Goal: Task Accomplishment & Management: Use online tool/utility

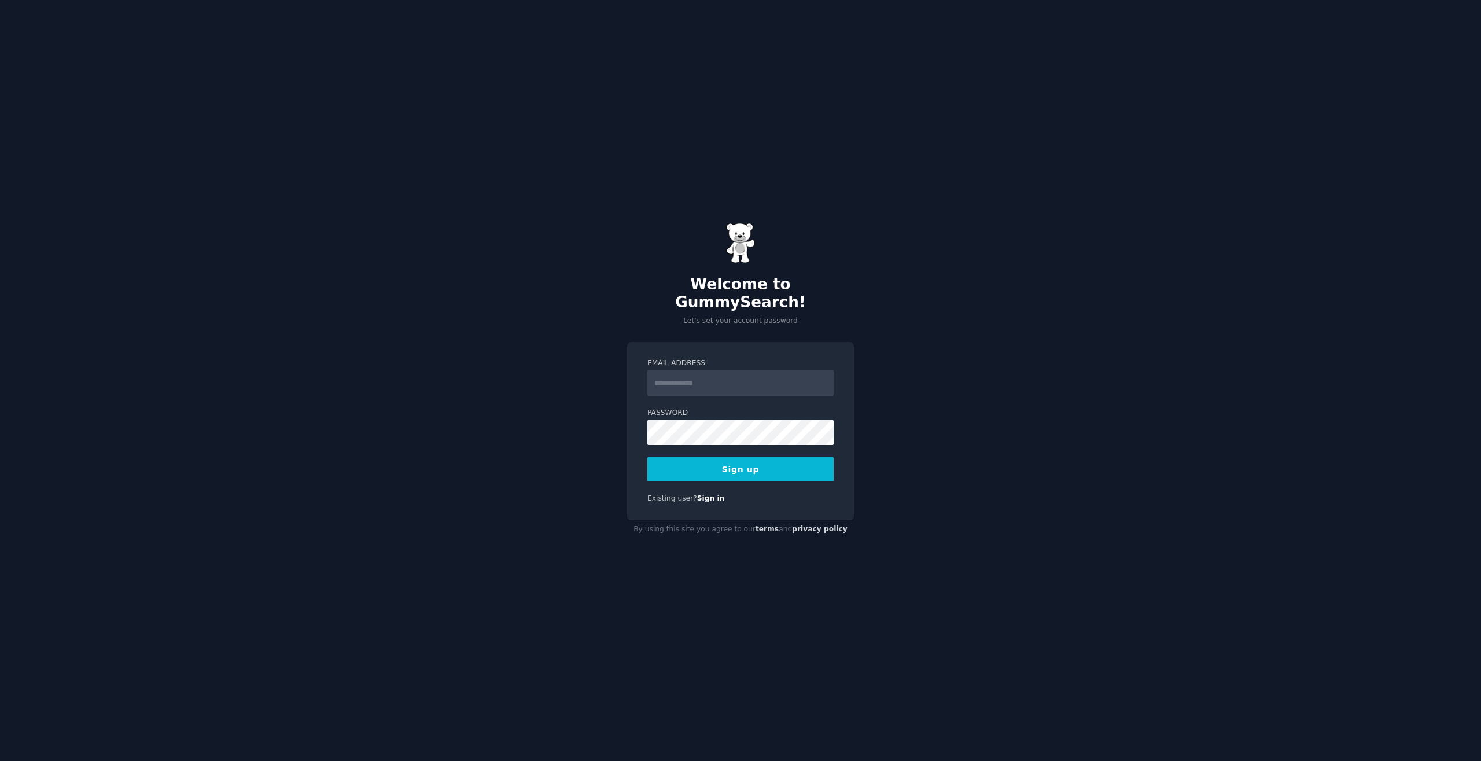
click at [781, 380] on input "Email Address" at bounding box center [740, 382] width 186 height 25
type input "**********"
click at [647, 457] on button "Sign up" at bounding box center [740, 469] width 186 height 24
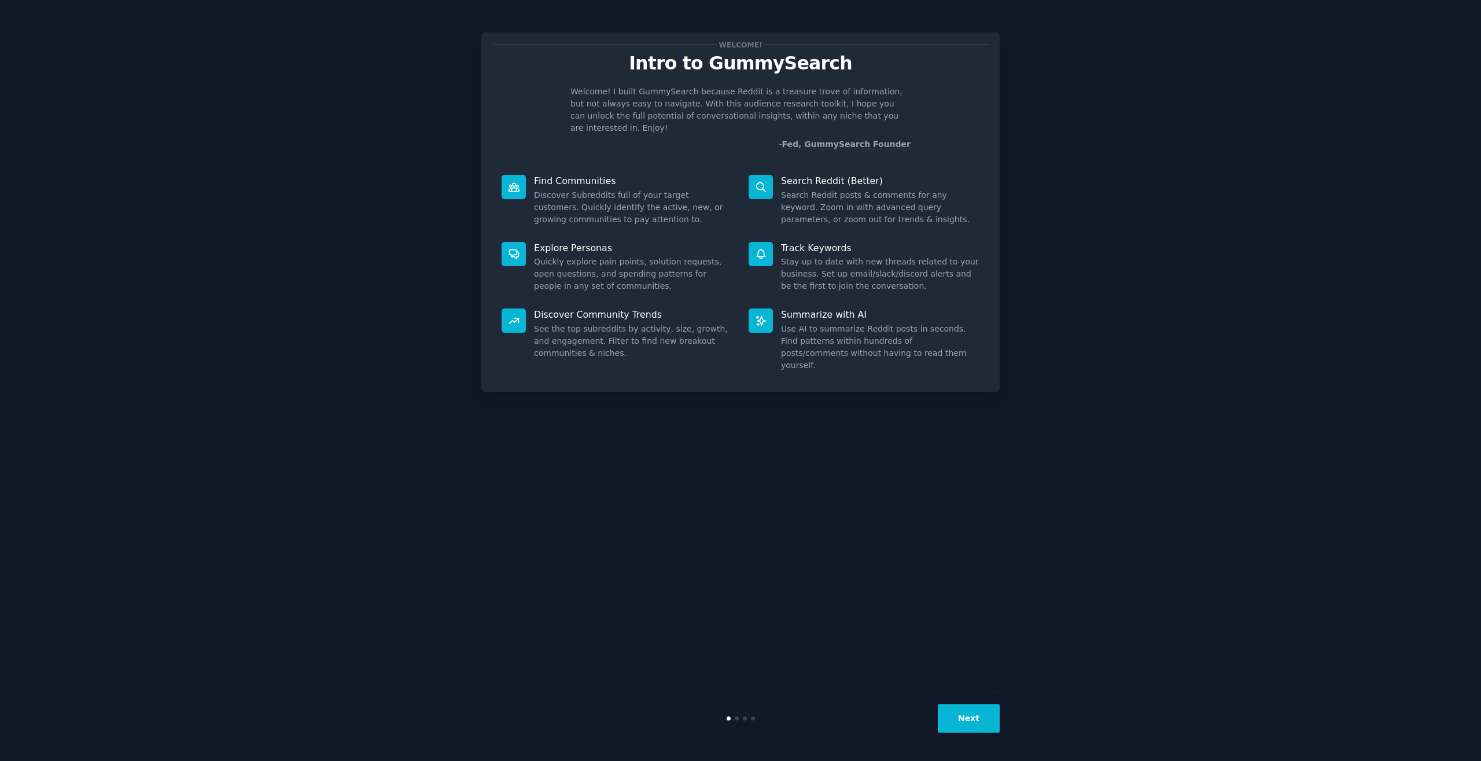
click at [1010, 267] on div "Welcome! Intro to GummySearch Welcome! I built GummySearch because Reddit is a …" at bounding box center [740, 380] width 1448 height 728
click at [970, 717] on button "Next" at bounding box center [969, 718] width 62 height 28
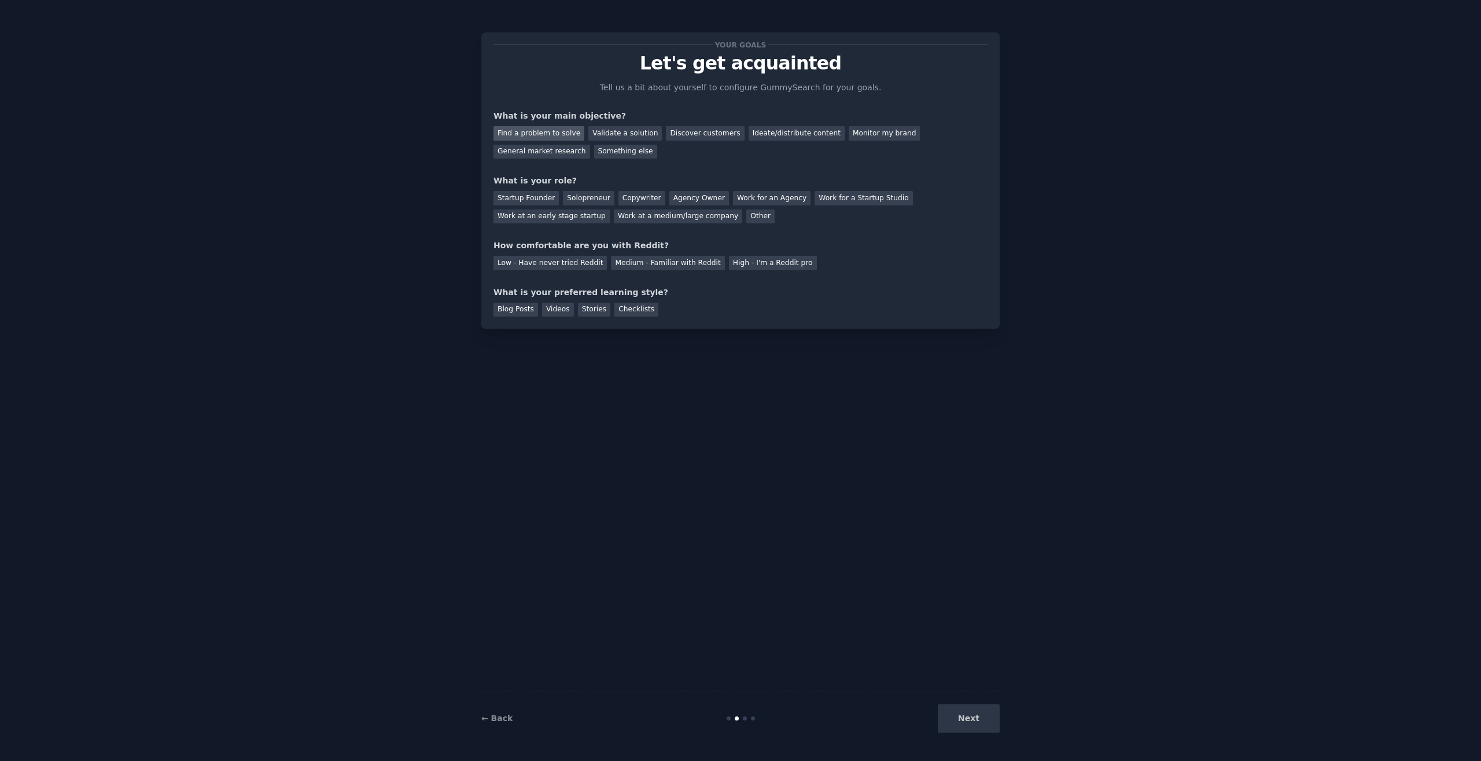
click at [543, 138] on div "Find a problem to solve" at bounding box center [538, 133] width 91 height 14
click at [635, 132] on div "Validate a solution" at bounding box center [624, 133] width 73 height 14
click at [666, 134] on div "Discover customers" at bounding box center [705, 133] width 78 height 14
click at [534, 202] on div "Startup Founder" at bounding box center [525, 198] width 65 height 14
click at [676, 260] on div "Medium - Familiar with Reddit" at bounding box center [667, 263] width 113 height 14
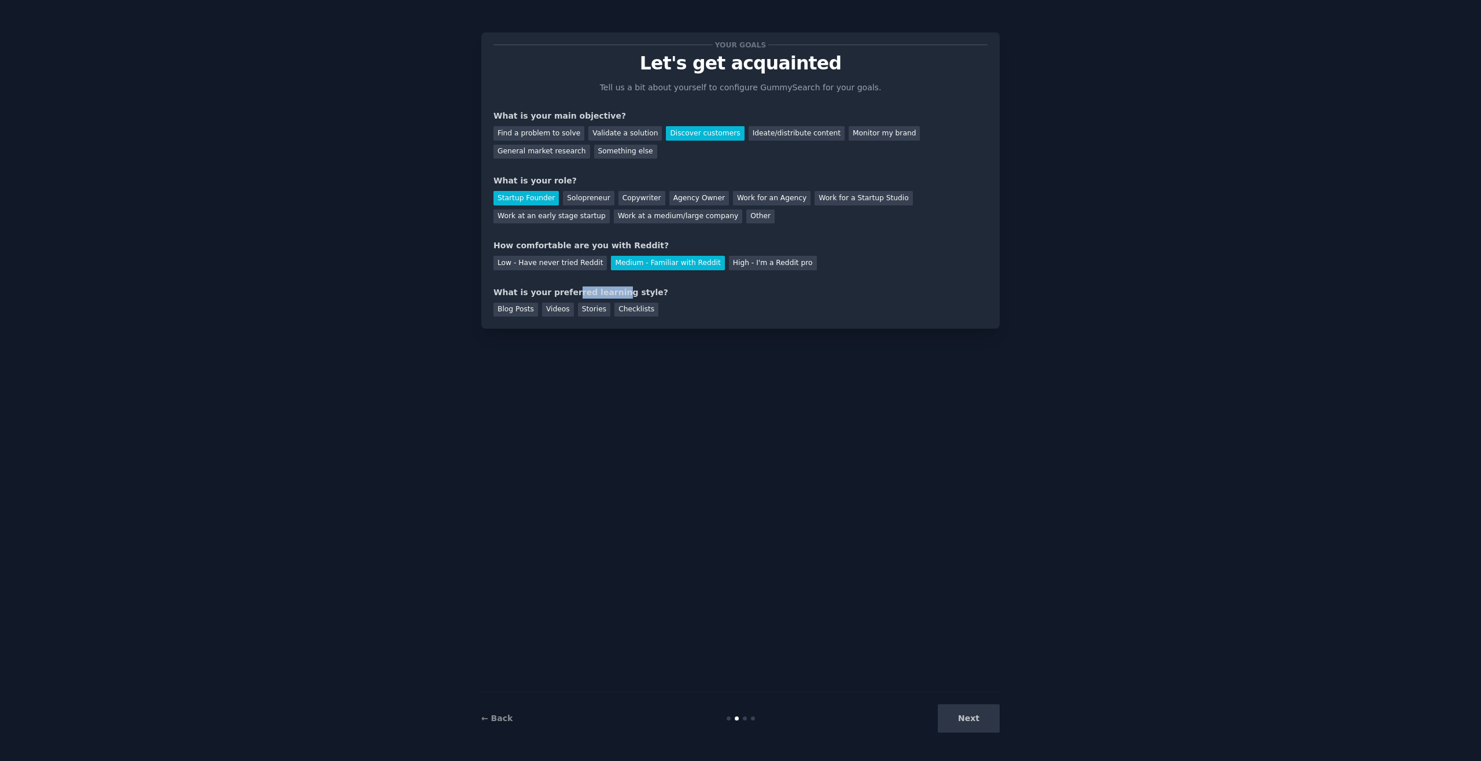
drag, startPoint x: 564, startPoint y: 293, endPoint x: 602, endPoint y: 294, distance: 38.2
click at [602, 294] on div "What is your preferred learning style?" at bounding box center [740, 292] width 494 height 12
click at [629, 328] on div "Your goals Let's get acquainted Tell us a bit about yourself to configure Gummy…" at bounding box center [740, 180] width 518 height 296
click at [967, 721] on div "Next" at bounding box center [913, 718] width 173 height 28
drag, startPoint x: 523, startPoint y: 310, endPoint x: 530, endPoint y: 316, distance: 9.4
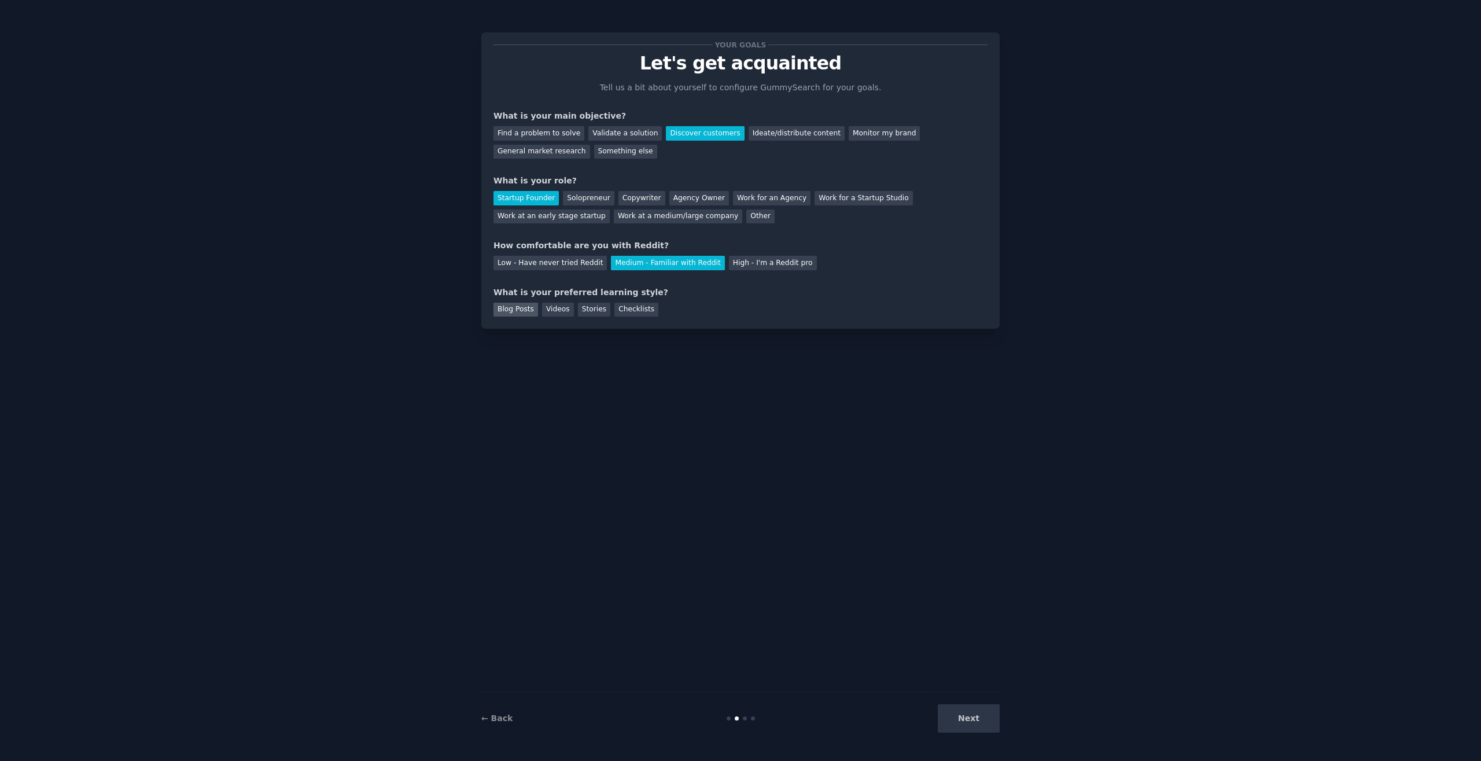
click at [523, 309] on div "Blog Posts" at bounding box center [515, 310] width 45 height 14
click at [989, 725] on button "Next" at bounding box center [969, 718] width 62 height 28
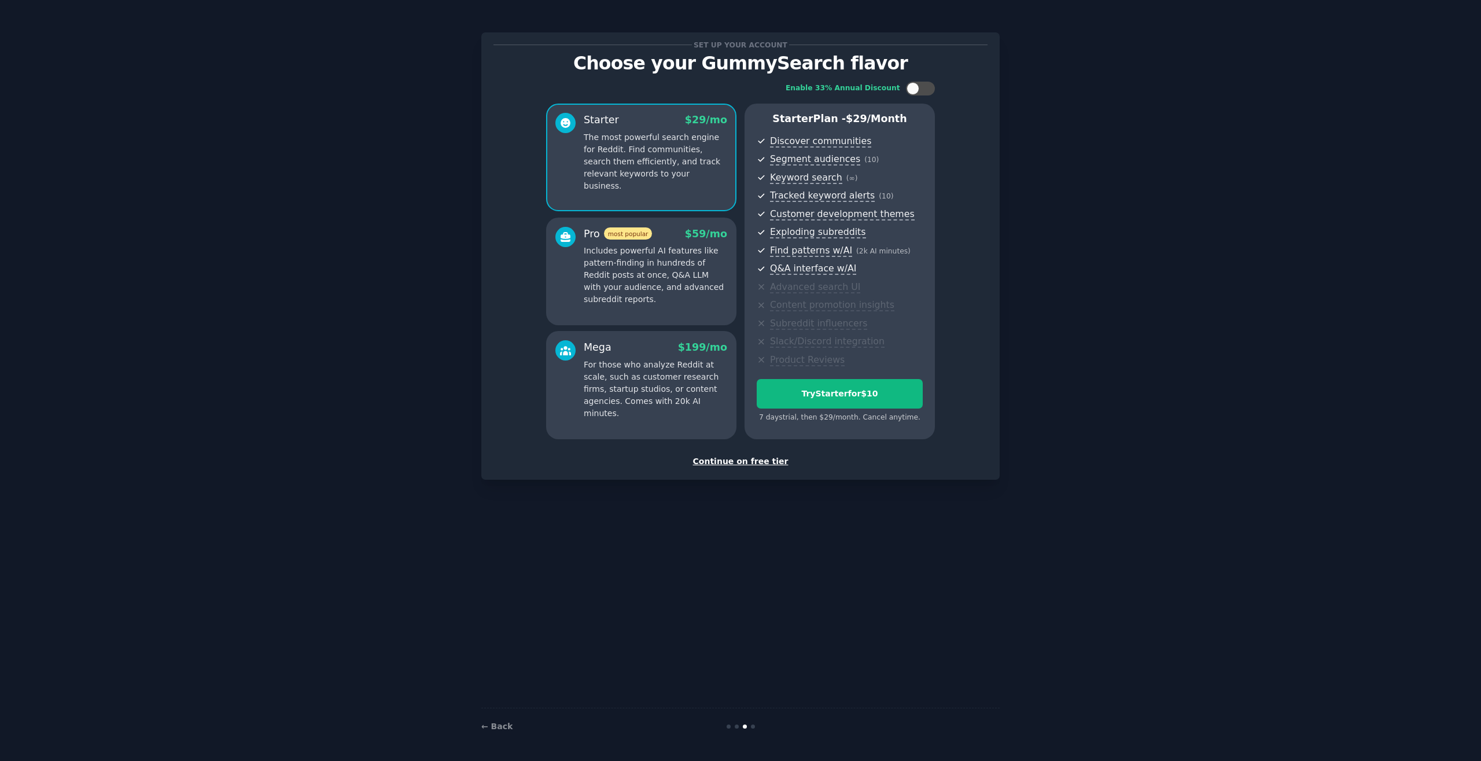
click at [743, 464] on div "Continue on free tier" at bounding box center [740, 461] width 494 height 12
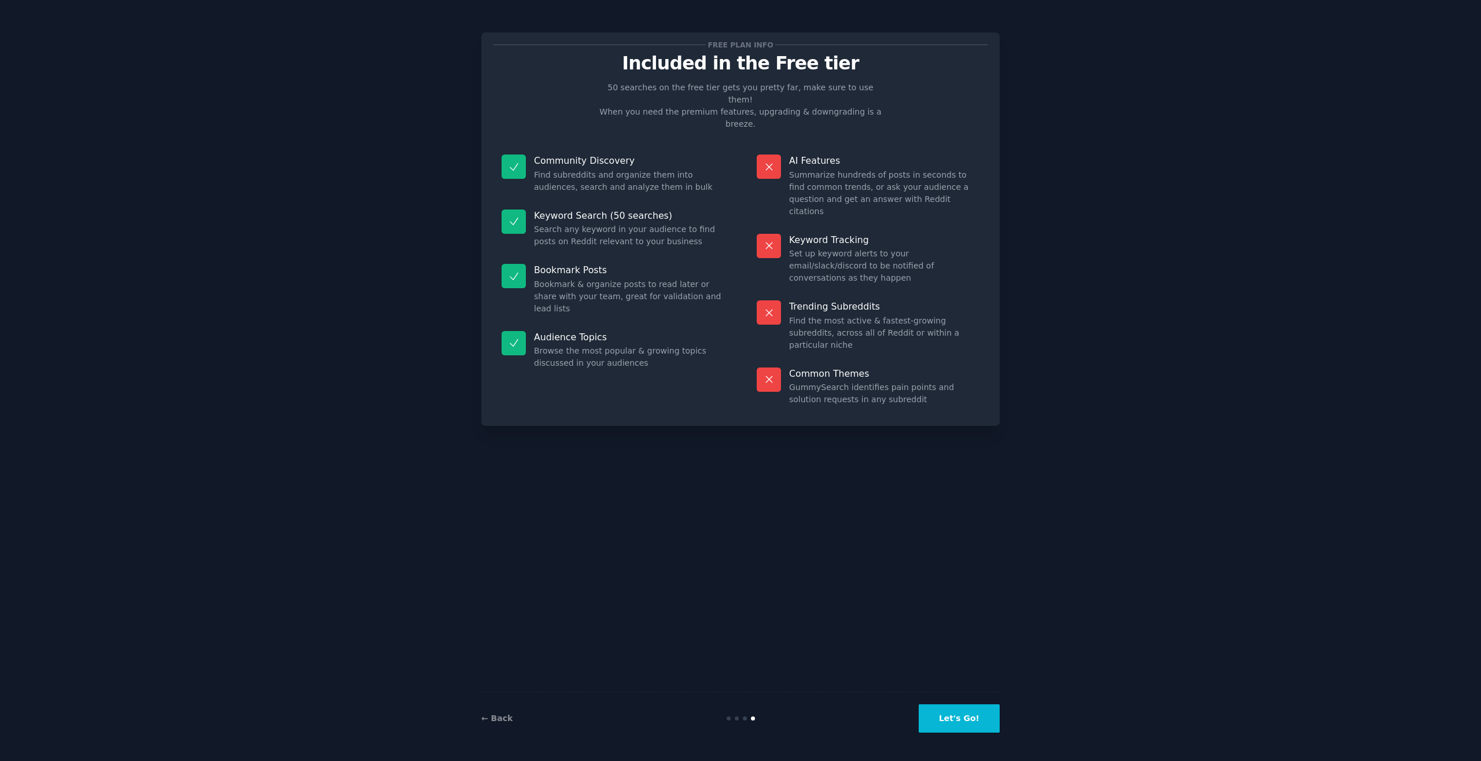
click at [969, 723] on button "Let's Go!" at bounding box center [958, 718] width 81 height 28
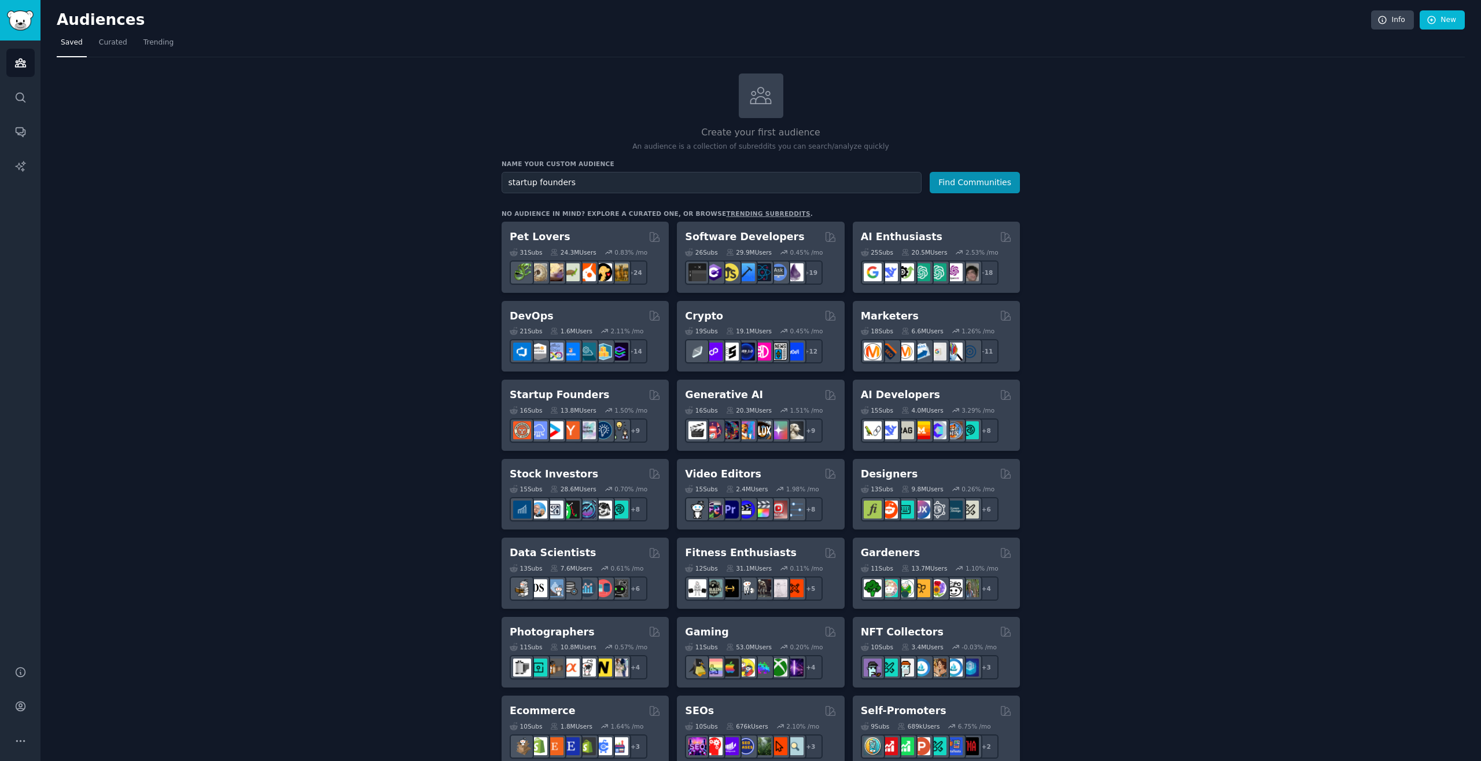
type input "startup founders"
click at [953, 169] on div "Name your custom audience Audience Name startup founders Find Communities" at bounding box center [760, 177] width 518 height 34
click at [961, 185] on button "Find Communities" at bounding box center [974, 182] width 90 height 21
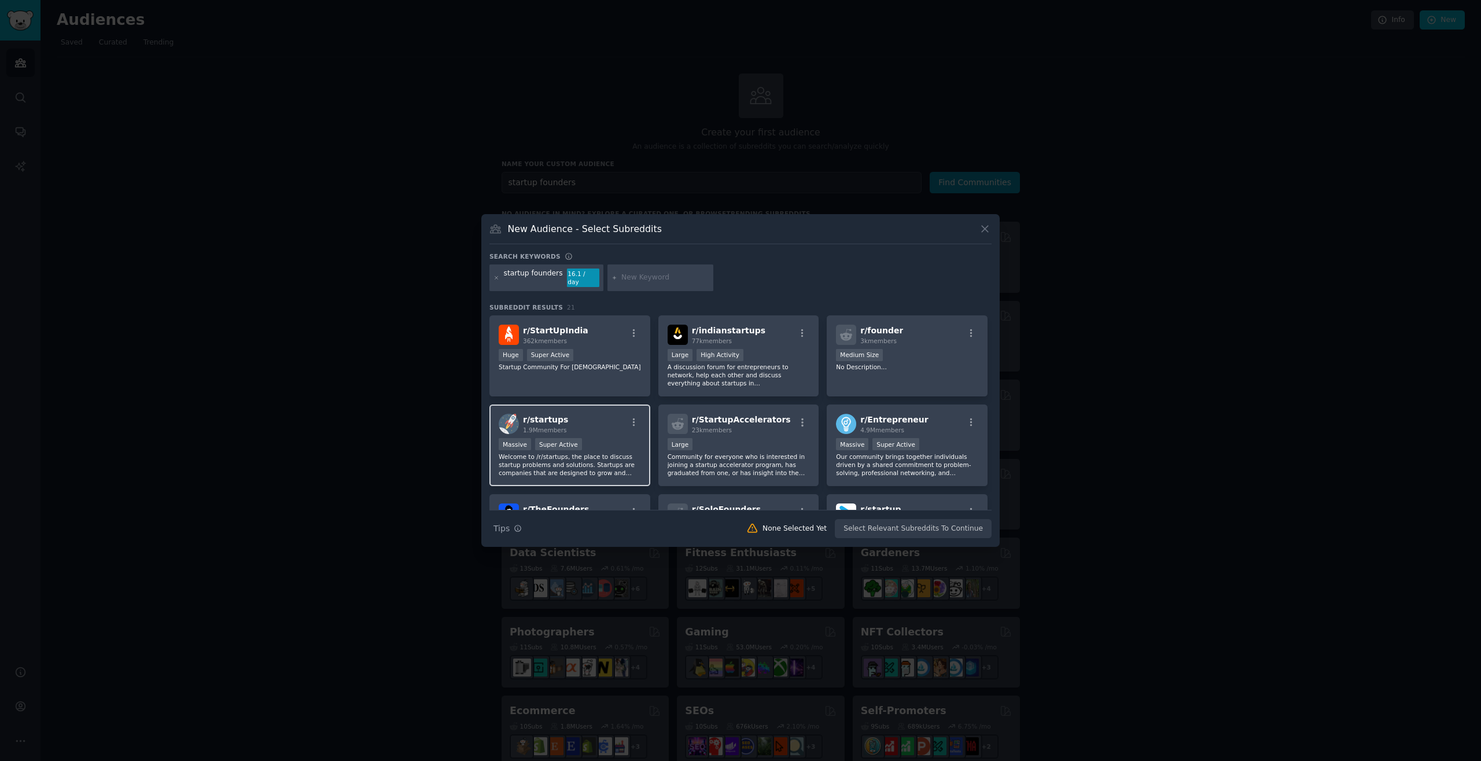
click at [606, 431] on div "r/ startups 1.9M members Massive Super Active Welcome to /r/startups, the place…" at bounding box center [569, 445] width 161 height 82
click at [923, 432] on div "r/ Entrepreneur 4.9M members >= 95th percentile for submissions / day Massive S…" at bounding box center [907, 445] width 161 height 82
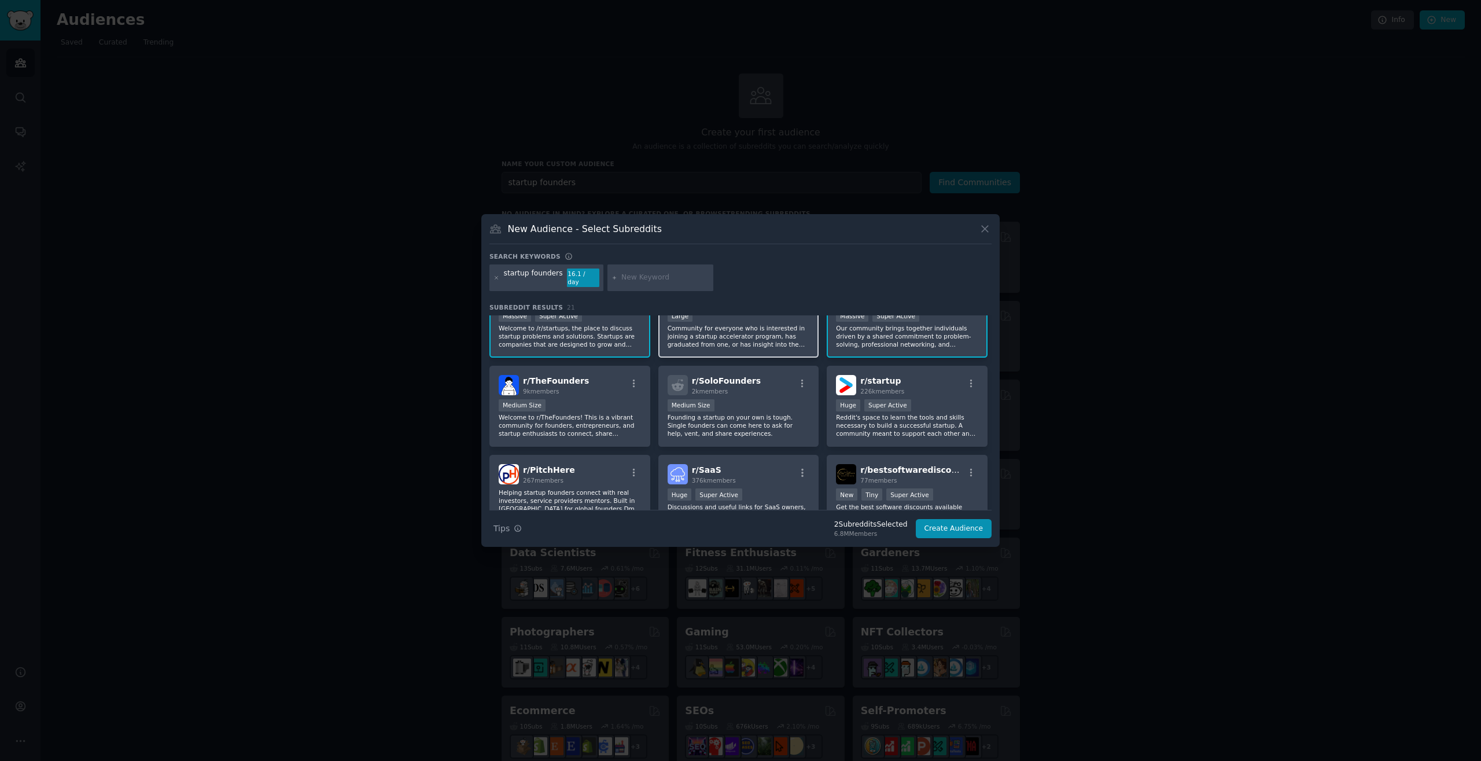
scroll to position [129, 0]
click at [968, 522] on button "Create Audience" at bounding box center [954, 529] width 76 height 20
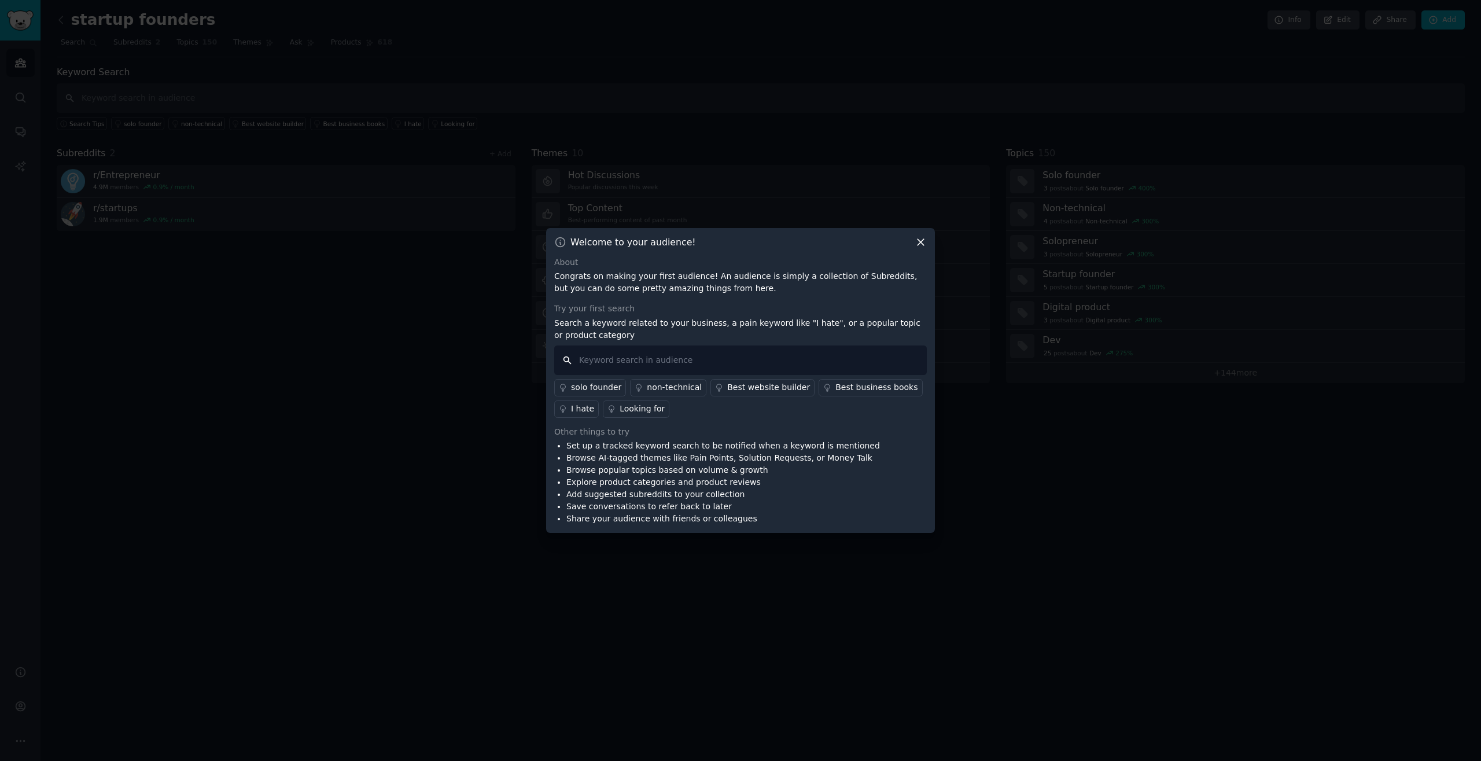
click at [862, 366] on input "text" at bounding box center [740, 359] width 372 height 29
type input "how do I find interesting niches"
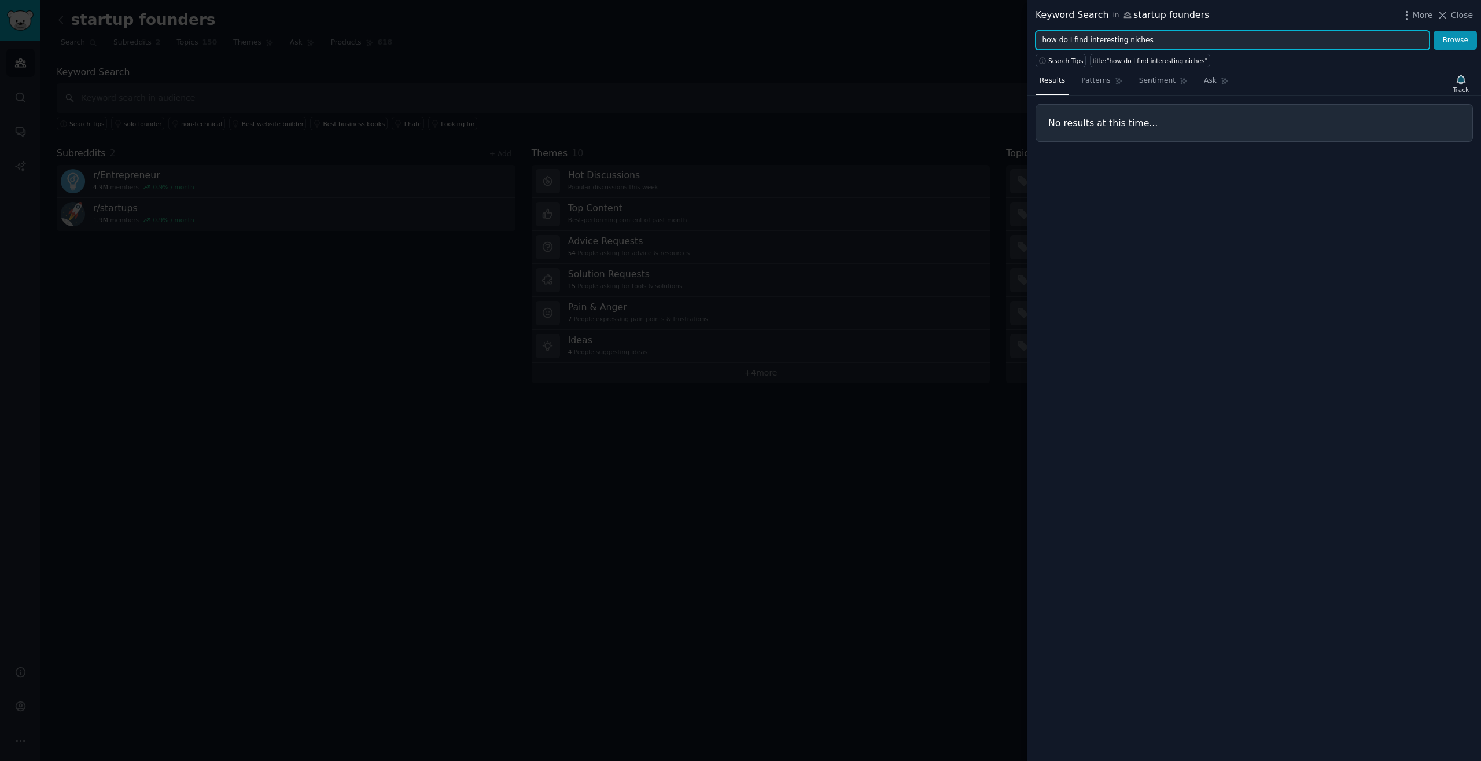
drag, startPoint x: 1163, startPoint y: 36, endPoint x: 908, endPoint y: 21, distance: 256.1
click at [1035, 31] on input "how do I find interesting niches" at bounding box center [1232, 41] width 394 height 20
type input "interesting niche"
click at [1433, 31] on button "Browse" at bounding box center [1454, 41] width 43 height 20
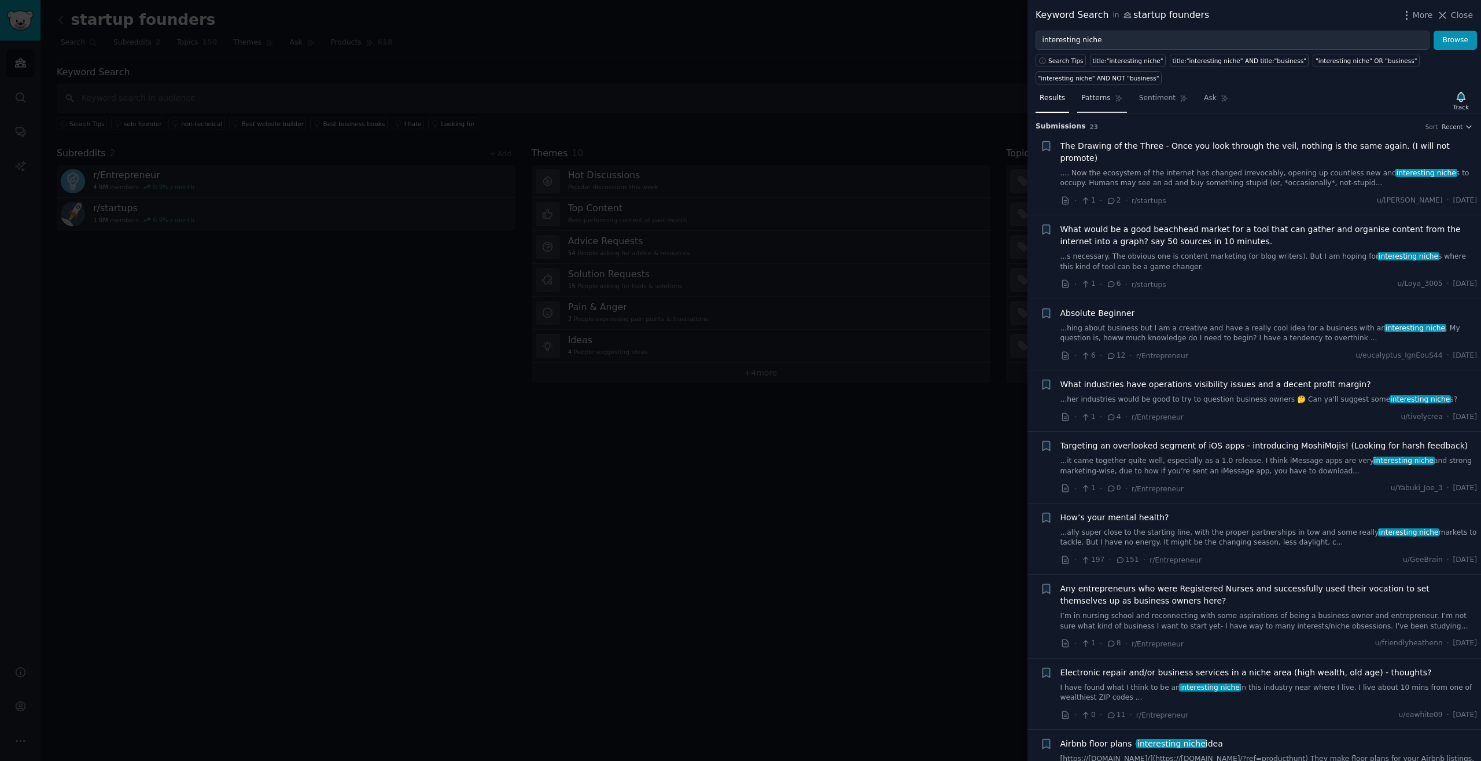
click at [1090, 104] on link "Patterns" at bounding box center [1101, 101] width 49 height 24
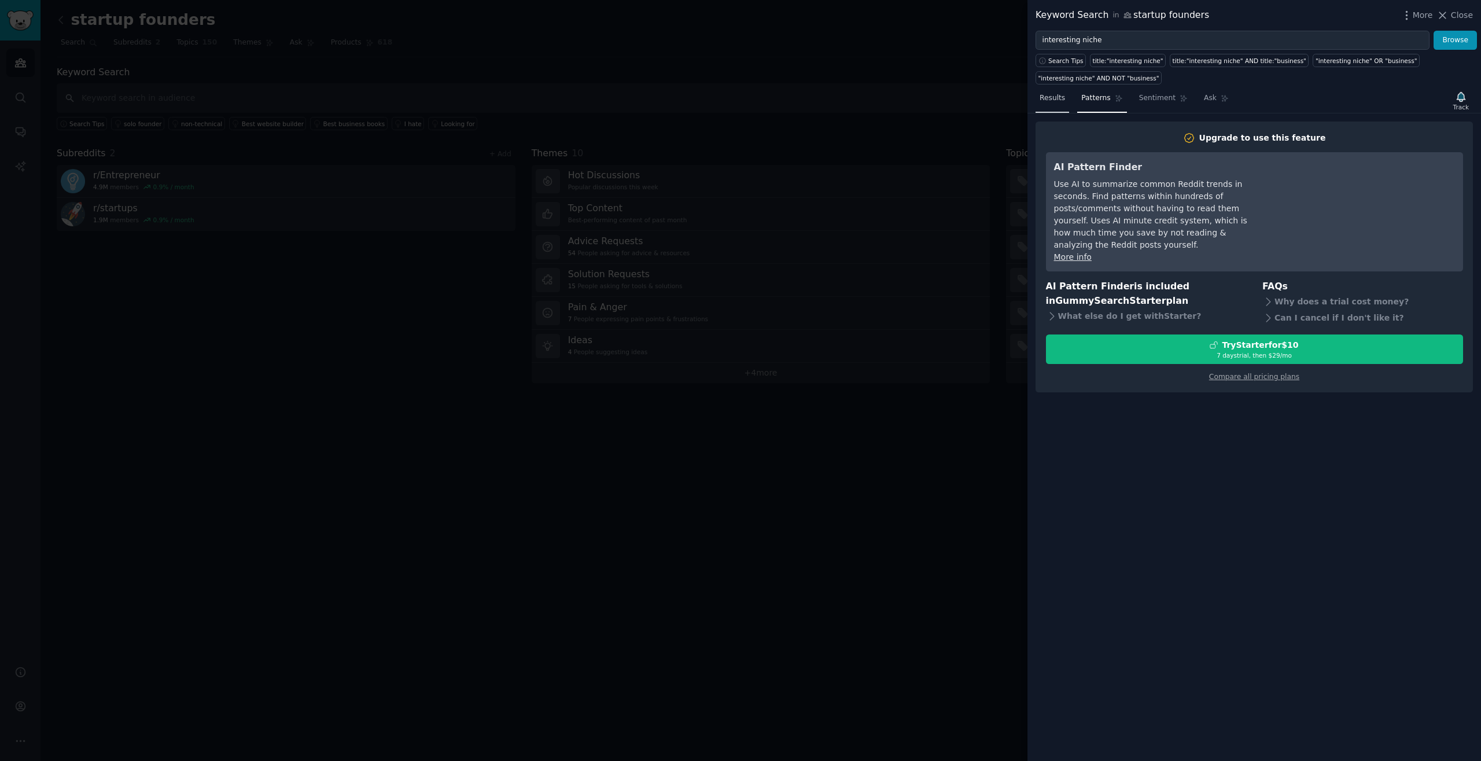
click at [1056, 100] on span "Results" at bounding box center [1051, 98] width 25 height 10
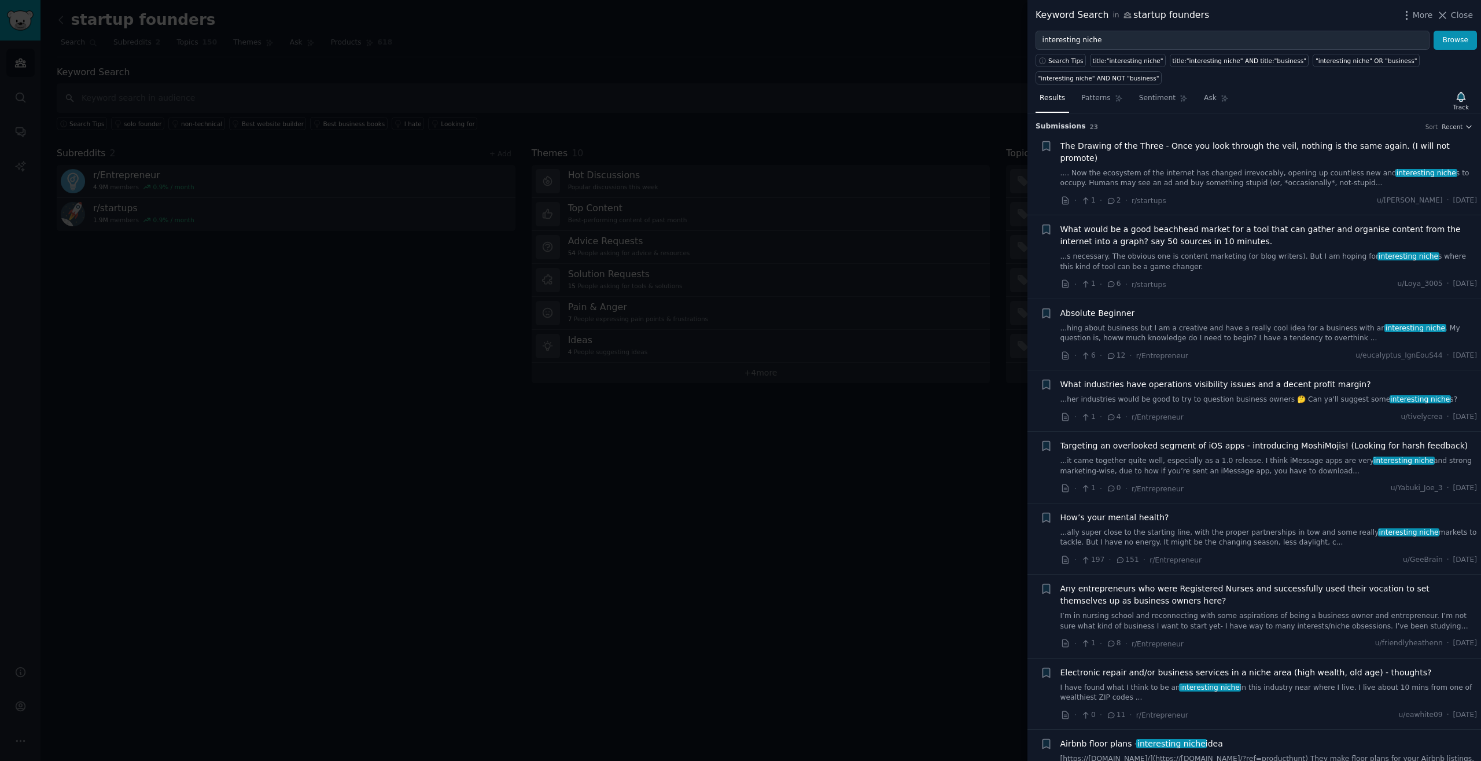
click at [961, 169] on div at bounding box center [740, 380] width 1481 height 761
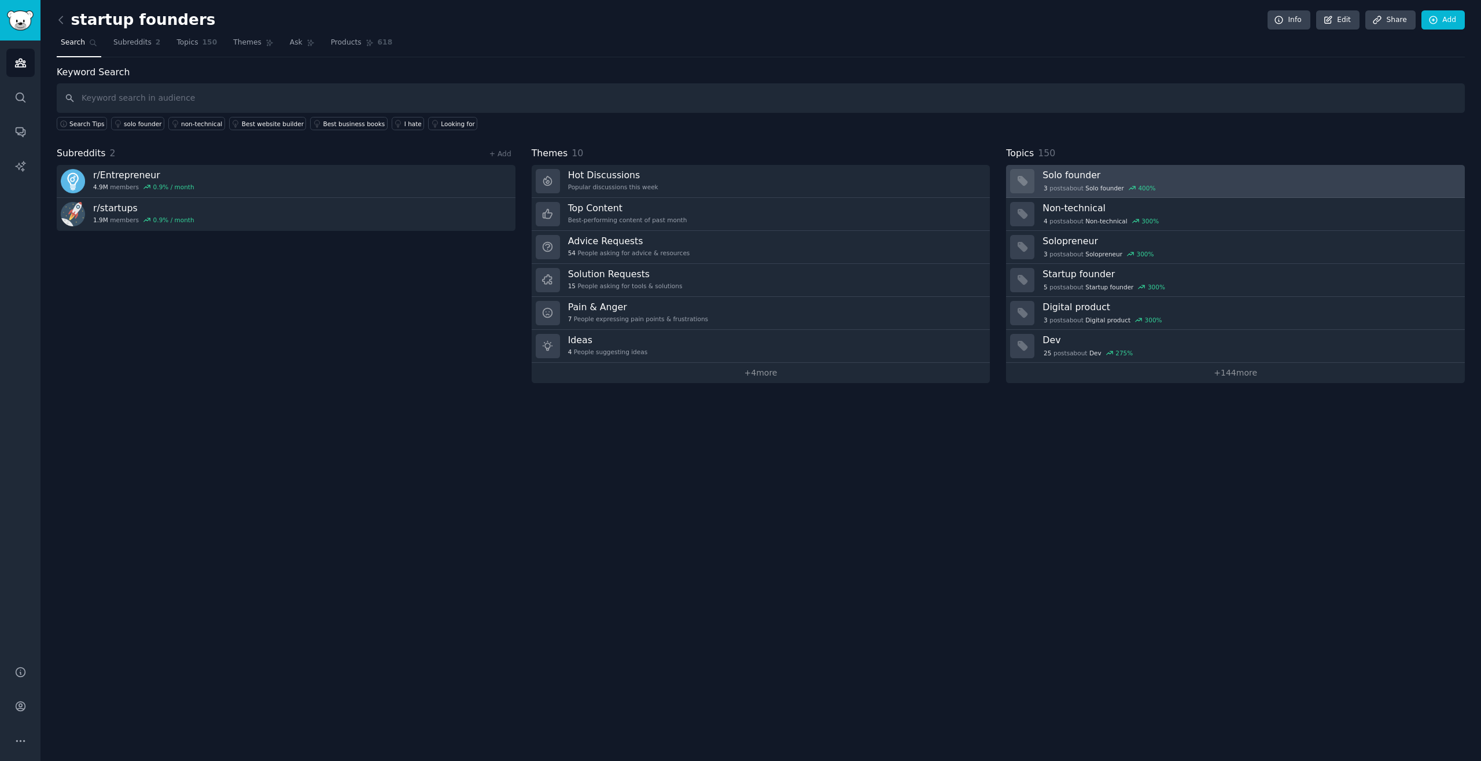
click at [1161, 179] on h3 "Solo founder" at bounding box center [1249, 175] width 414 height 12
